Goal: Task Accomplishment & Management: Use online tool/utility

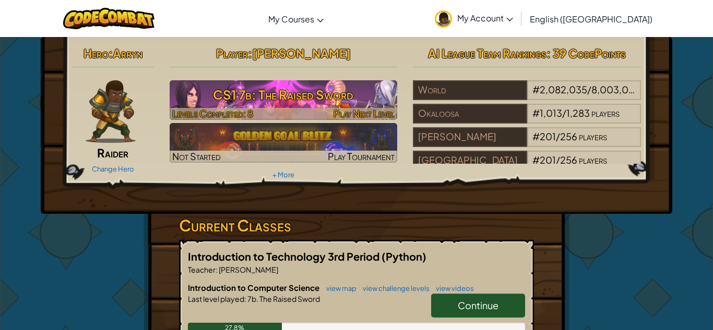
click at [347, 97] on h3 "CS1 7b: The Raised Sword" at bounding box center [284, 94] width 228 height 23
click at [345, 97] on h3 "CS1 7b: The Raised Sword" at bounding box center [284, 94] width 228 height 23
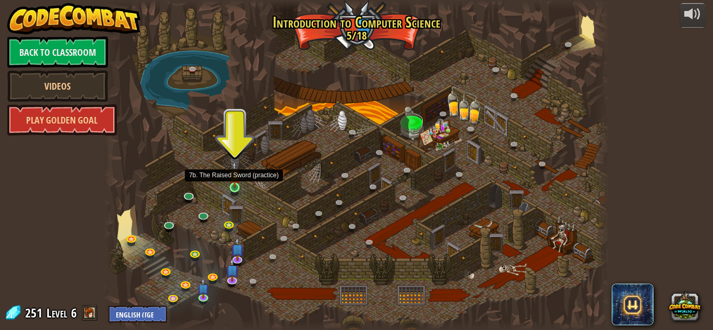
click at [236, 185] on img at bounding box center [235, 174] width 12 height 27
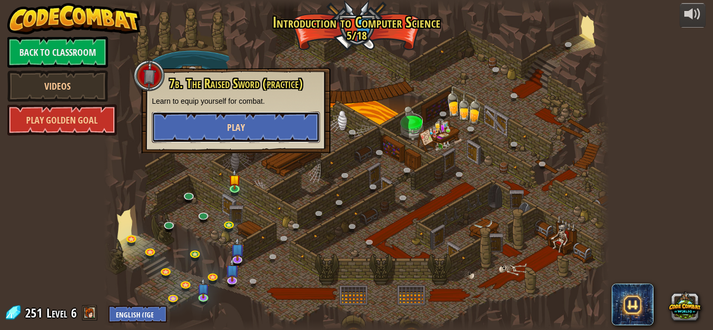
click at [256, 125] on button "Play" at bounding box center [236, 127] width 168 height 31
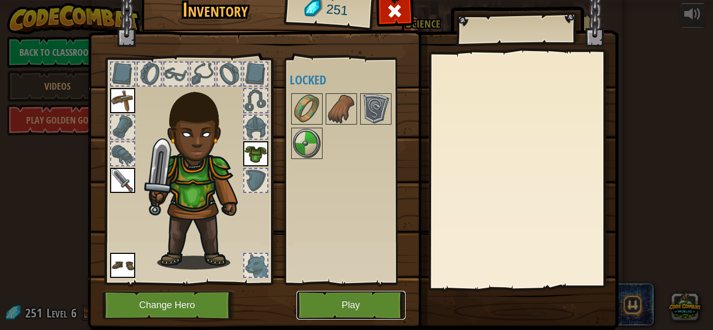
click at [359, 307] on button "Play" at bounding box center [350, 305] width 109 height 29
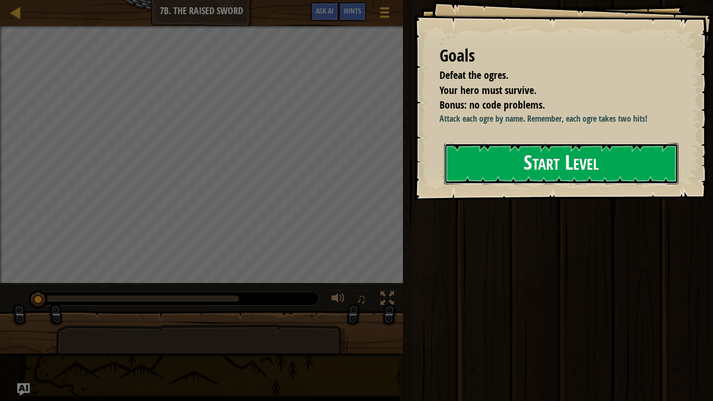
click at [504, 154] on button "Start Level" at bounding box center [561, 163] width 234 height 41
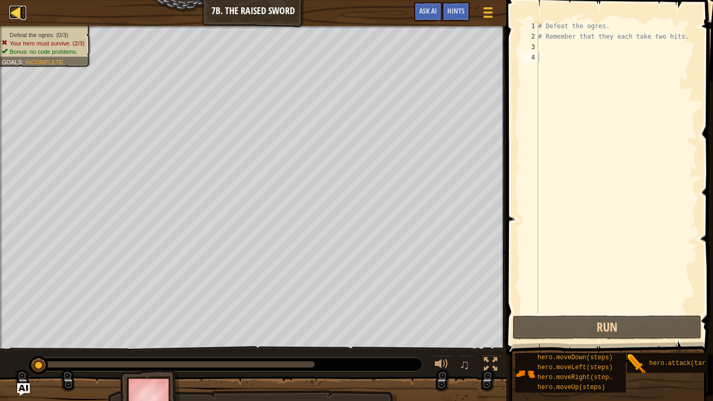
click at [13, 14] on div at bounding box center [15, 12] width 13 height 13
